Goal: Navigation & Orientation: Find specific page/section

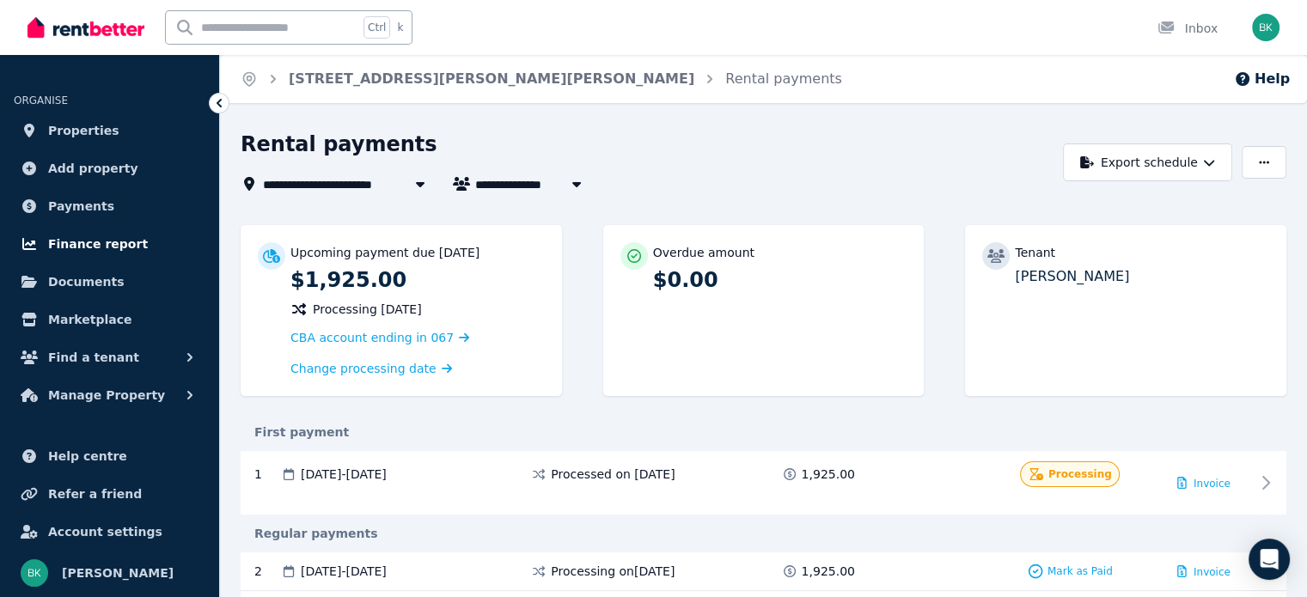
click at [92, 247] on span "Finance report" at bounding box center [98, 244] width 100 height 21
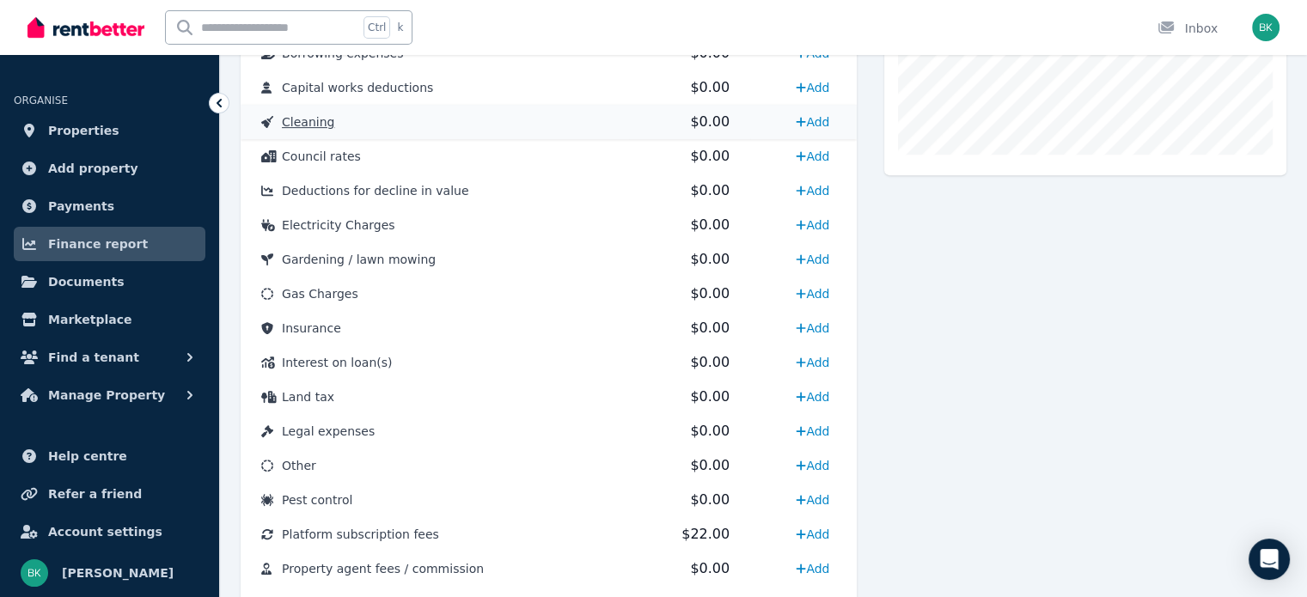
scroll to position [859, 0]
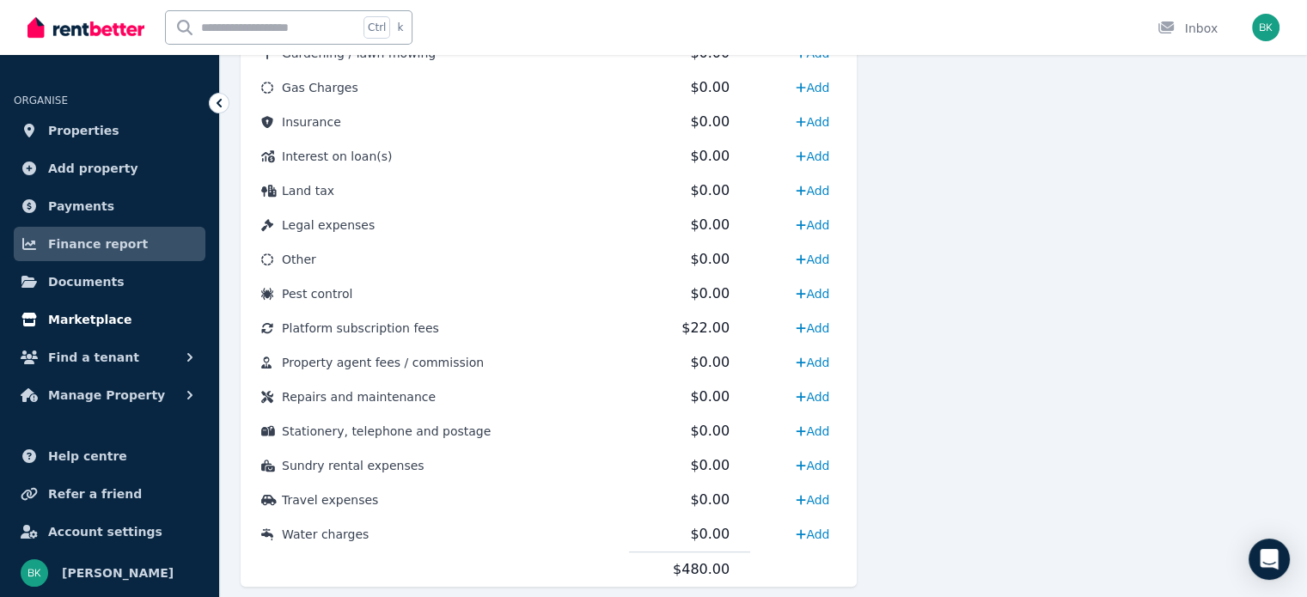
click at [82, 327] on span "Marketplace" at bounding box center [89, 319] width 83 height 21
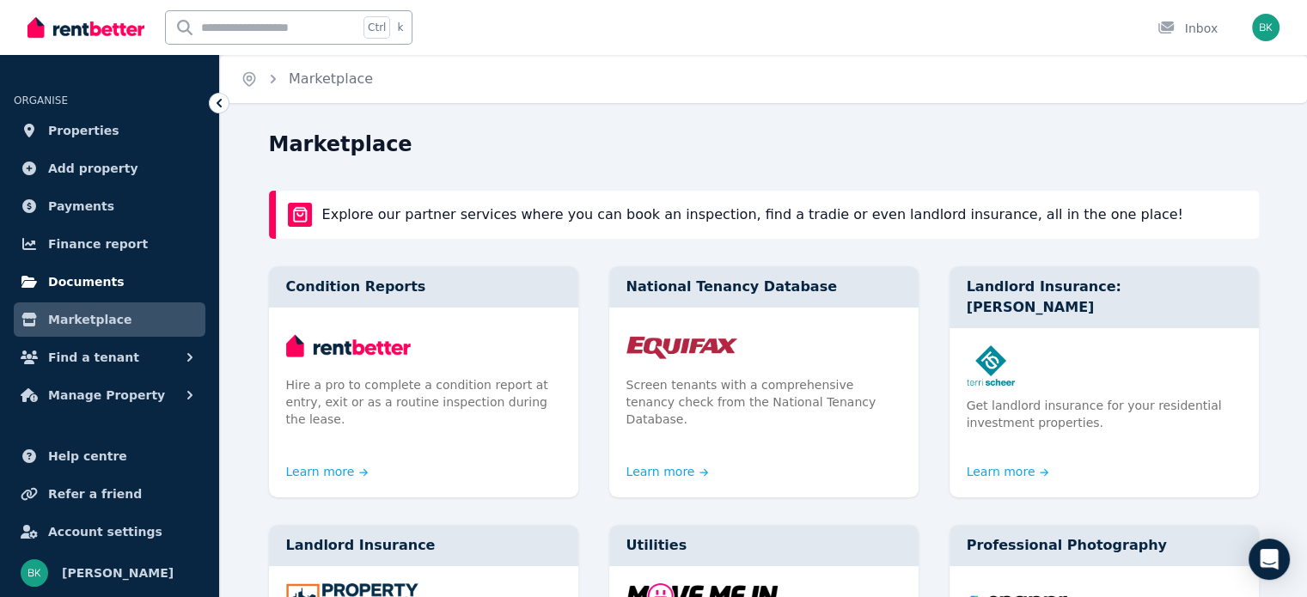
click at [68, 291] on span "Documents" at bounding box center [86, 281] width 76 height 21
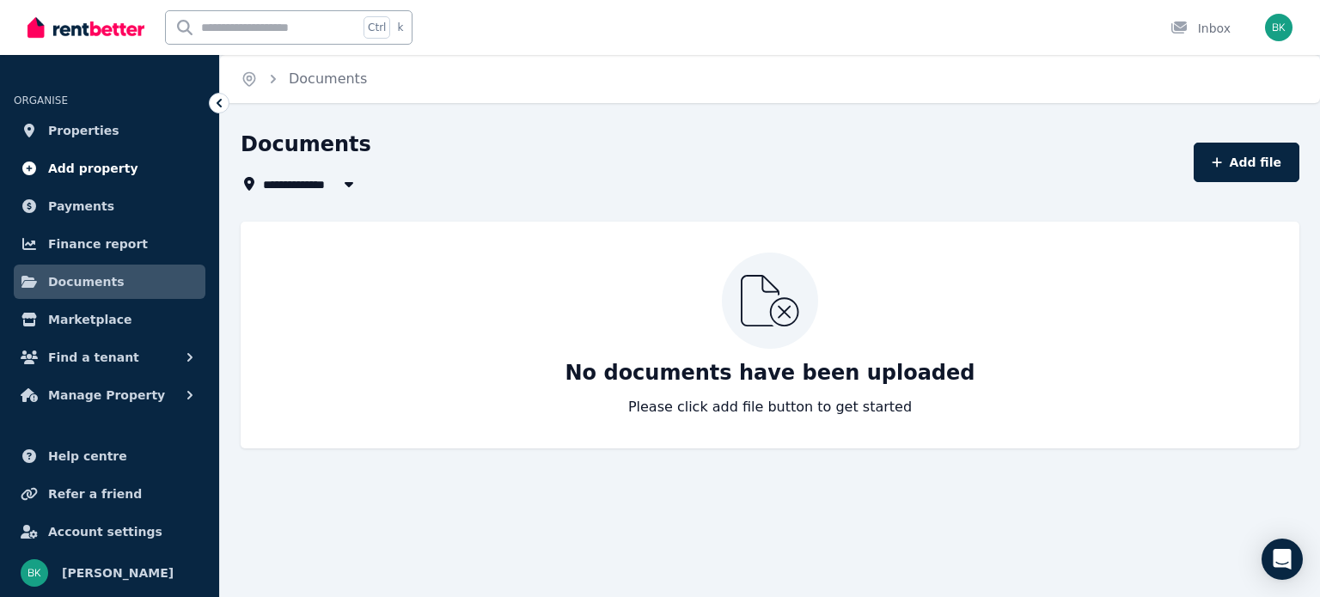
click at [81, 151] on link "Add property" at bounding box center [110, 168] width 192 height 34
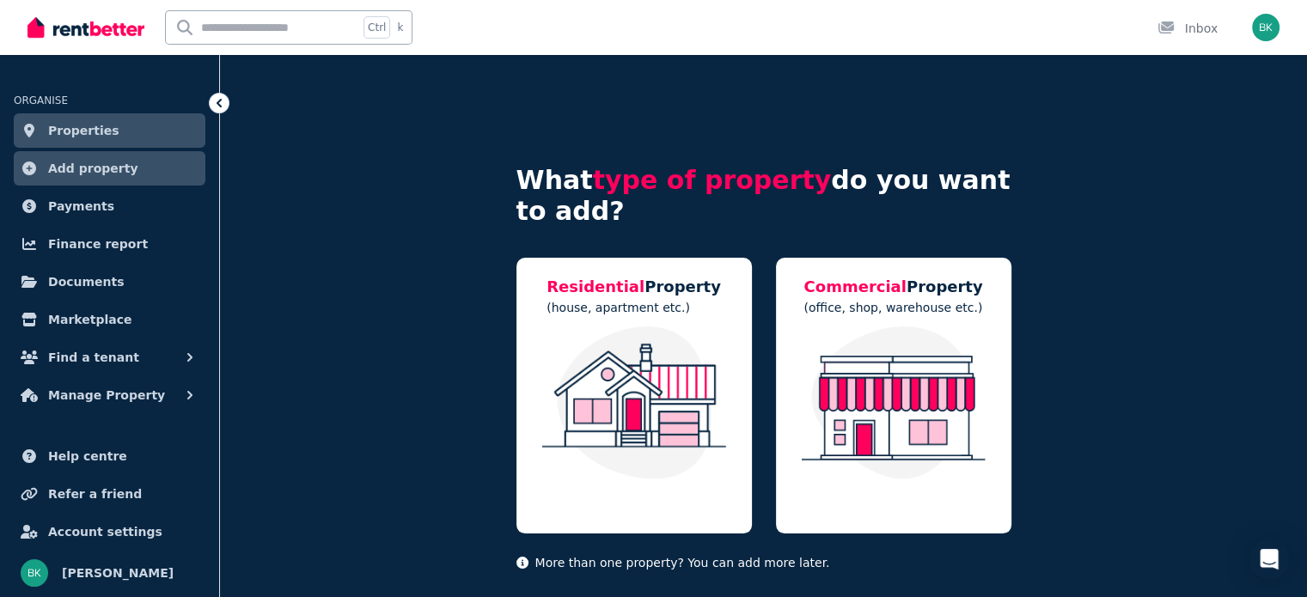
click at [78, 130] on span "Properties" at bounding box center [83, 130] width 71 height 21
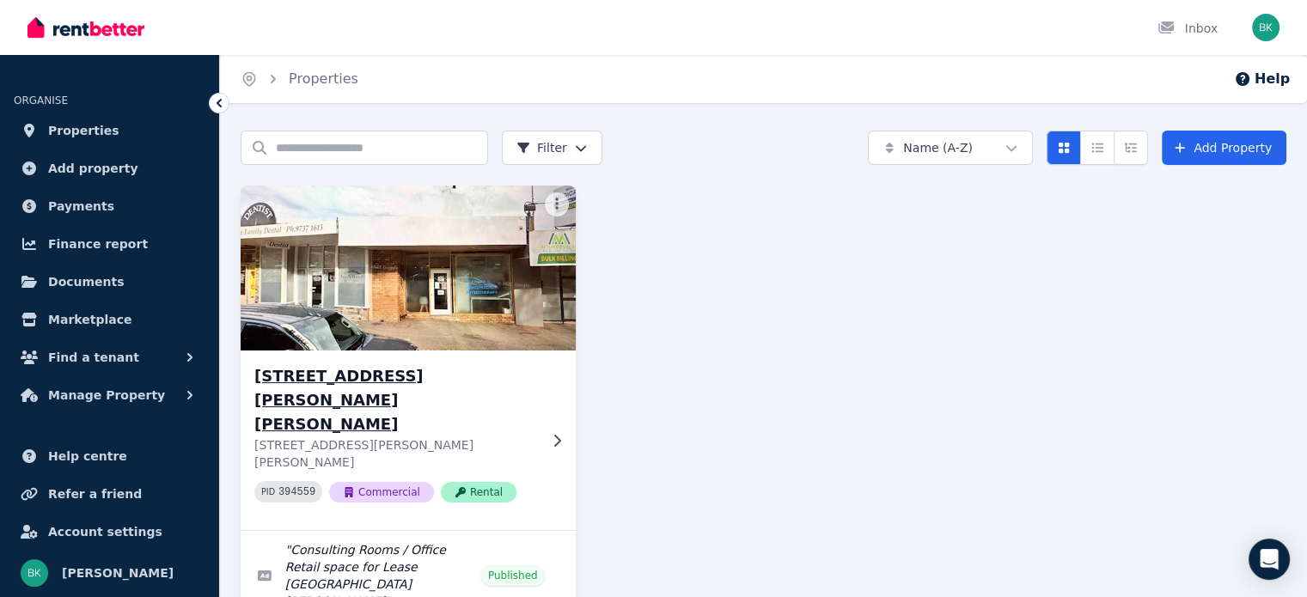
click at [476, 298] on img at bounding box center [407, 268] width 351 height 174
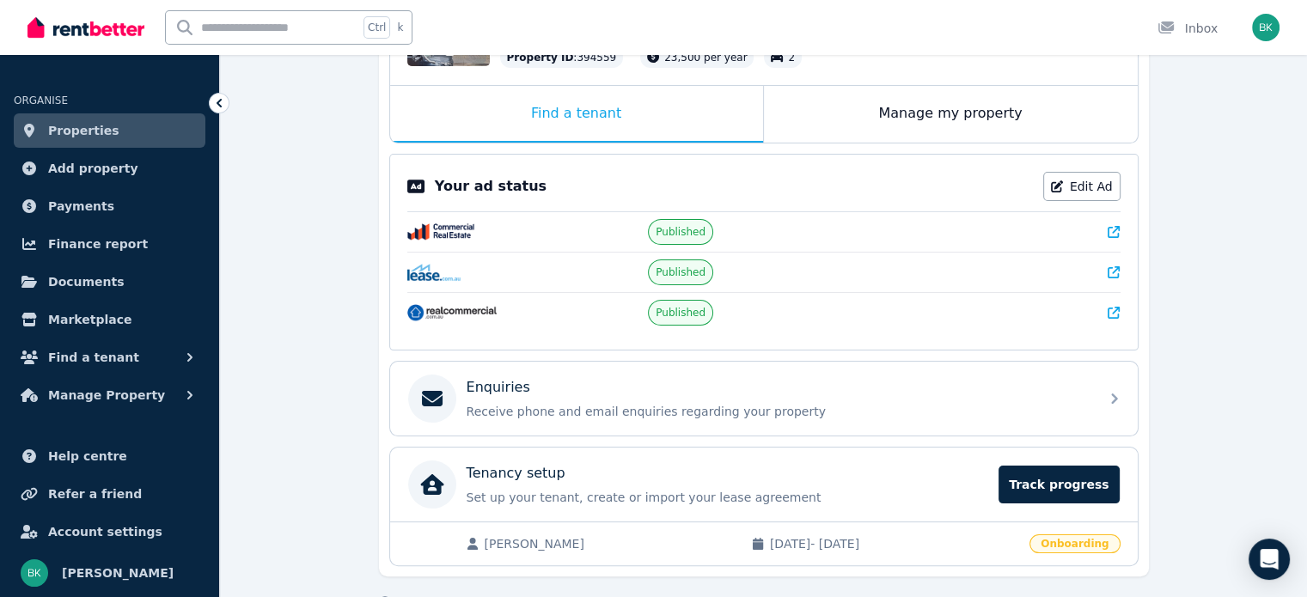
scroll to position [294, 0]
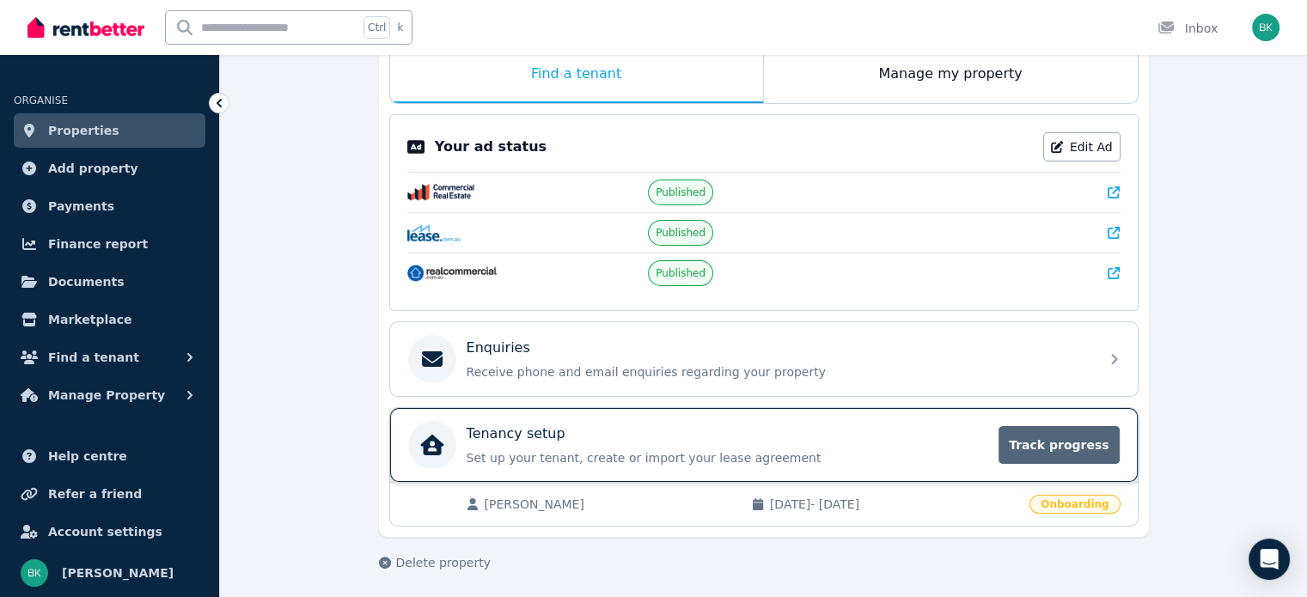
click at [1047, 442] on span "Track progress" at bounding box center [1058, 445] width 120 height 38
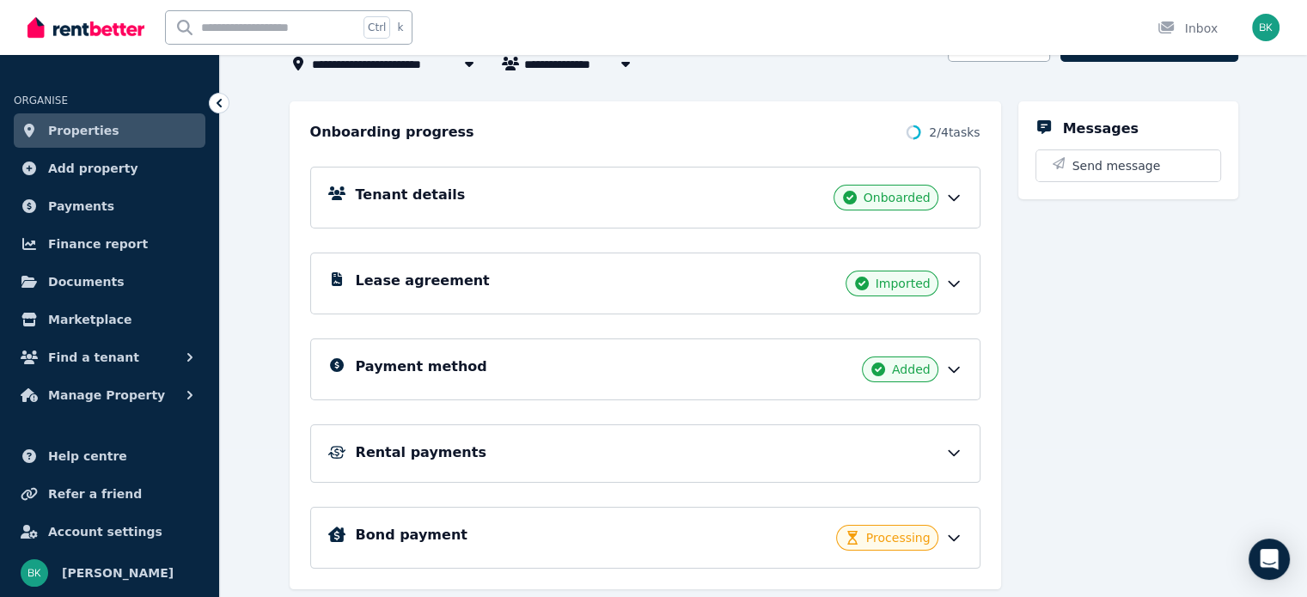
scroll to position [172, 0]
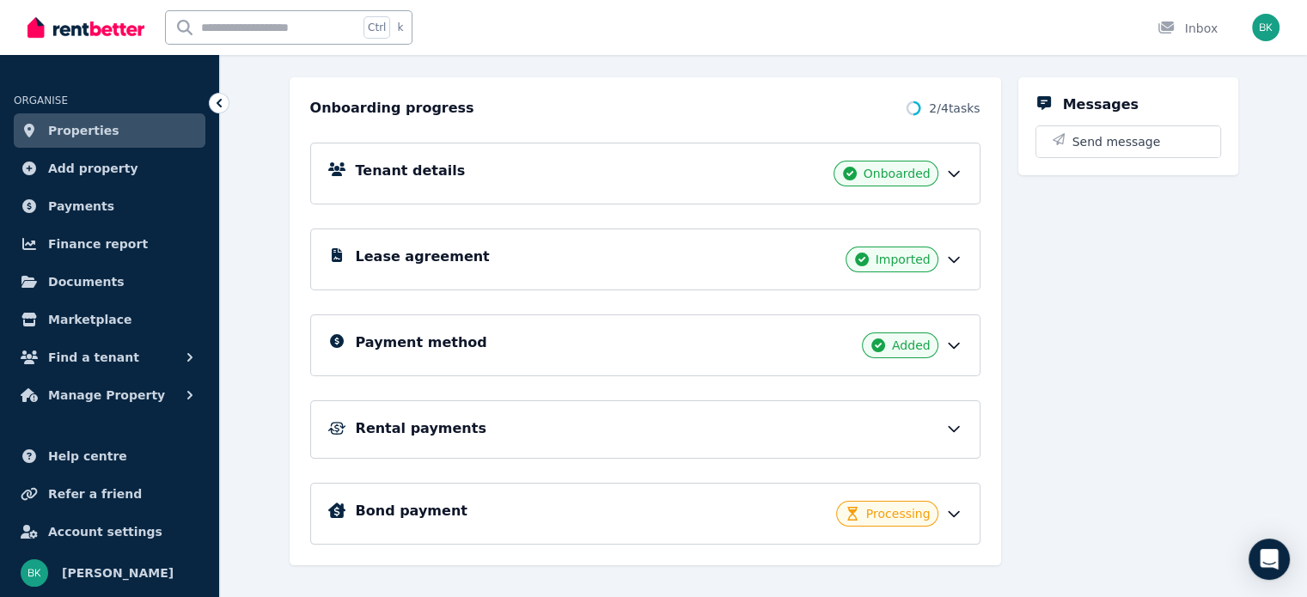
click at [909, 505] on span "Processing" at bounding box center [898, 513] width 64 height 17
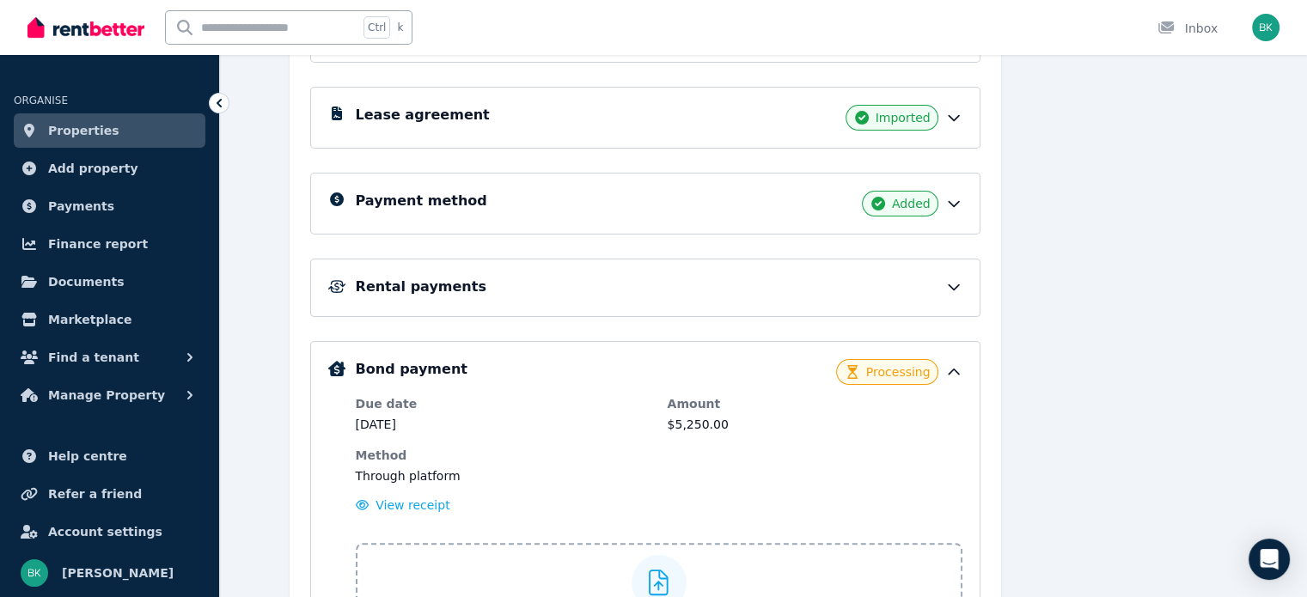
scroll to position [0, 0]
